Goal: Information Seeking & Learning: Understand process/instructions

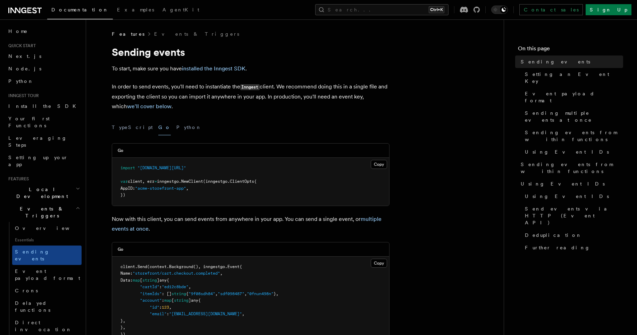
scroll to position [389, 0]
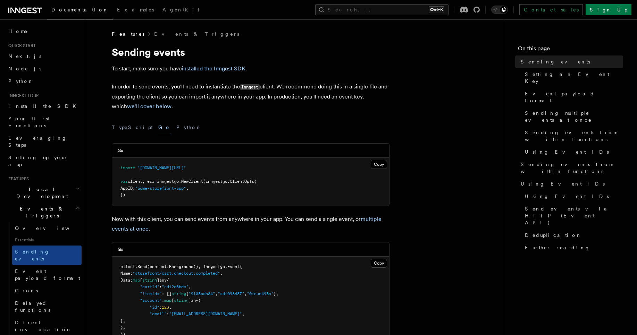
scroll to position [389, 0]
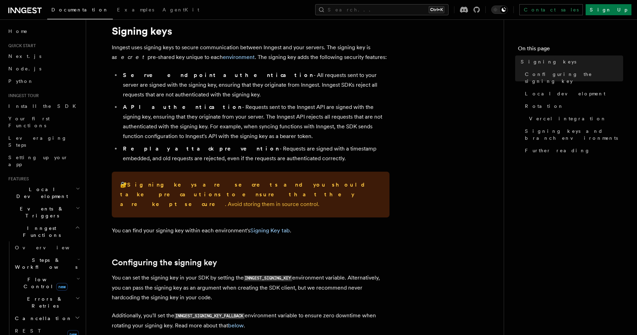
scroll to position [42, 0]
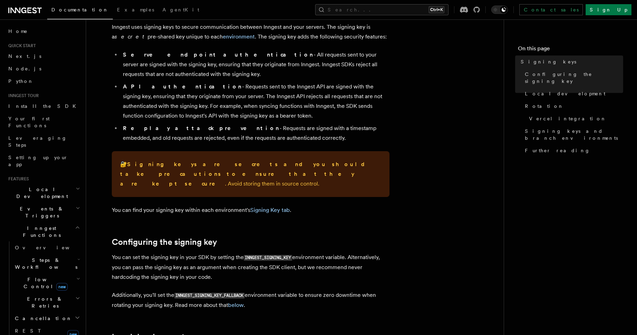
click at [266, 255] on code "INNGEST_SIGNING_KEY" at bounding box center [268, 258] width 49 height 6
copy code "INNGEST_SIGNING_KEY"
